Goal: Transaction & Acquisition: Purchase product/service

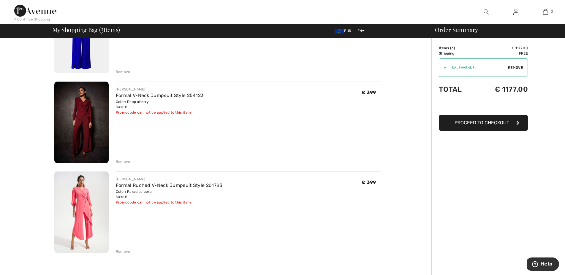
scroll to position [91, 0]
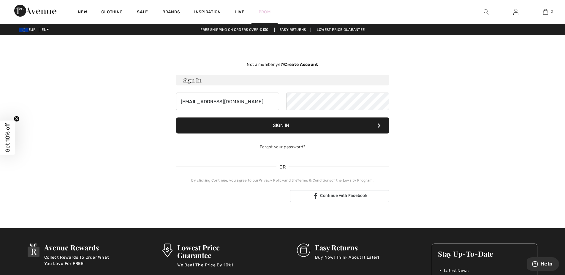
click at [261, 9] on link "Prom" at bounding box center [265, 12] width 12 height 6
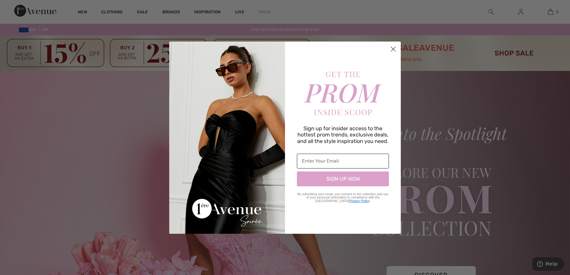
click at [328, 163] on input "Enter Your Email" at bounding box center [343, 161] width 92 height 15
type input "alzbeta.kadasiova@gmail.com"
click at [347, 177] on button "SIGN UP NOW" at bounding box center [343, 179] width 92 height 15
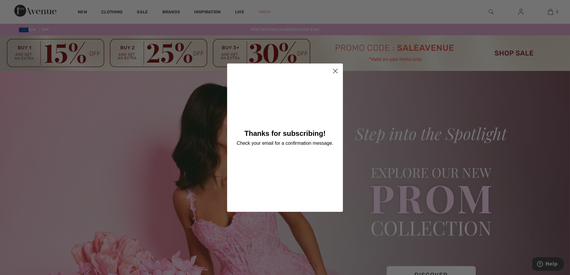
click at [335, 71] on icon "Close dialog" at bounding box center [335, 71] width 4 height 4
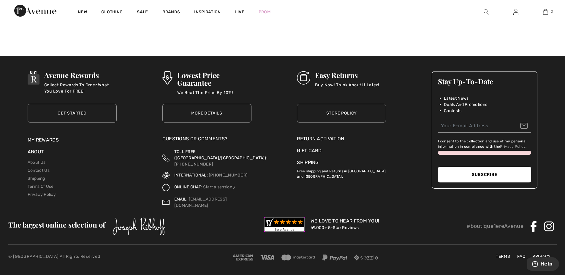
scroll to position [394, 0]
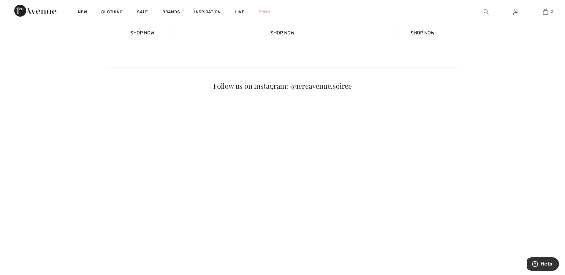
click at [278, 51] on video "Your browser does not support the video tag." at bounding box center [282, 18] width 135 height 68
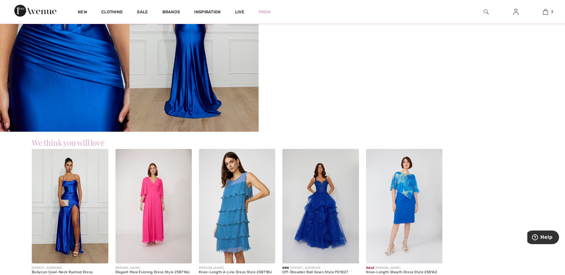
scroll to position [272, 0]
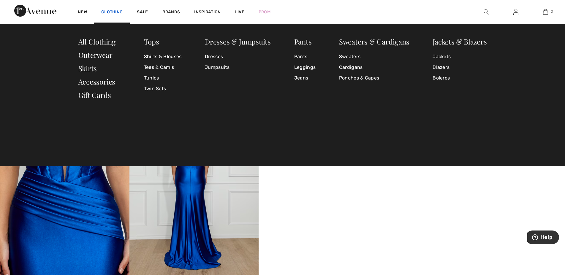
click at [116, 9] on link "Clothing" at bounding box center [111, 12] width 21 height 6
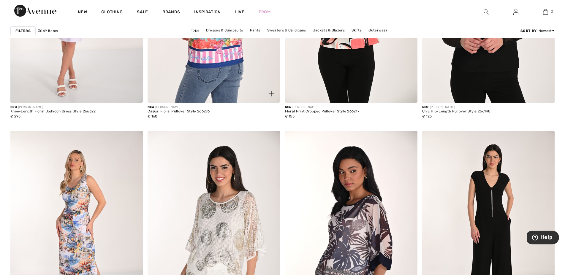
scroll to position [666, 0]
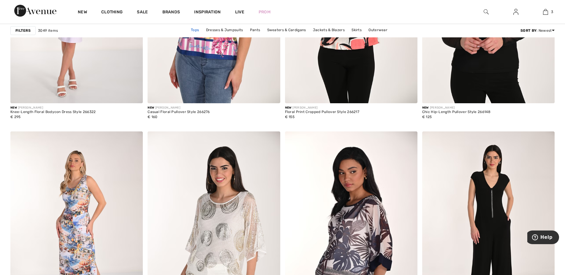
click at [197, 30] on link "Tops" at bounding box center [195, 30] width 14 height 8
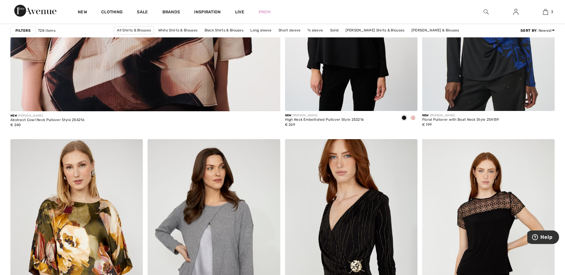
scroll to position [2210, 0]
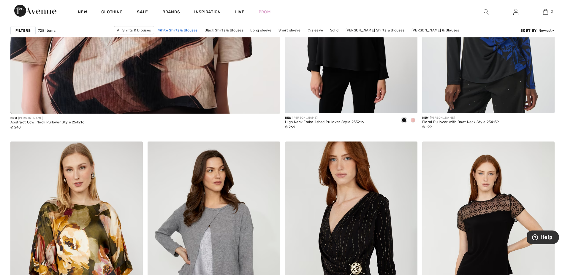
click at [186, 29] on link "White Shirts & Blouses" at bounding box center [177, 30] width 45 height 8
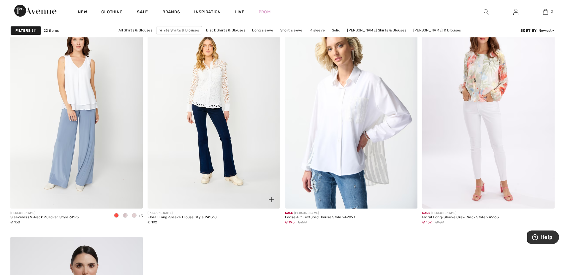
scroll to position [1332, 0]
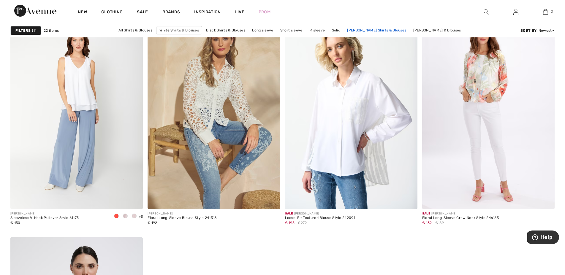
click at [365, 30] on link "[PERSON_NAME] Shirts & Blouses" at bounding box center [376, 30] width 65 height 8
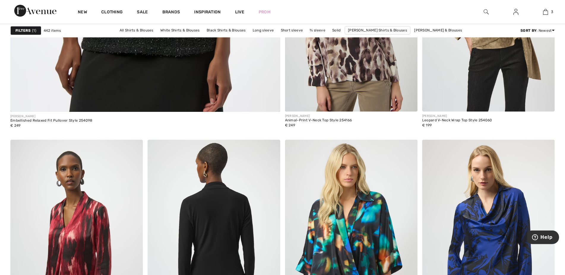
scroll to position [2150, 0]
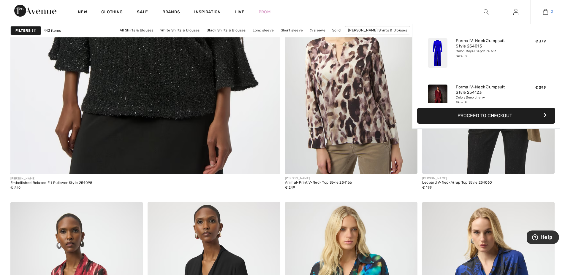
click at [547, 12] on img at bounding box center [545, 11] width 5 height 7
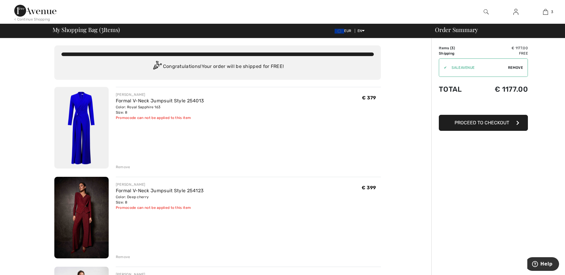
click at [515, 11] on img at bounding box center [515, 11] width 5 height 7
